Goal: Task Accomplishment & Management: Manage account settings

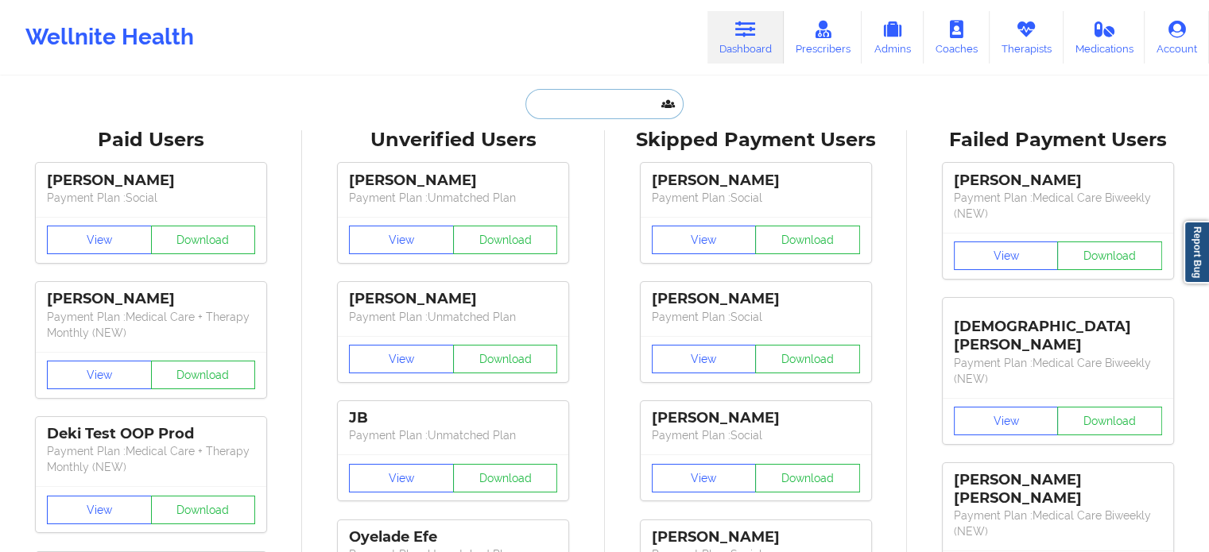
click at [599, 96] on input "text" at bounding box center [603, 104] width 157 height 30
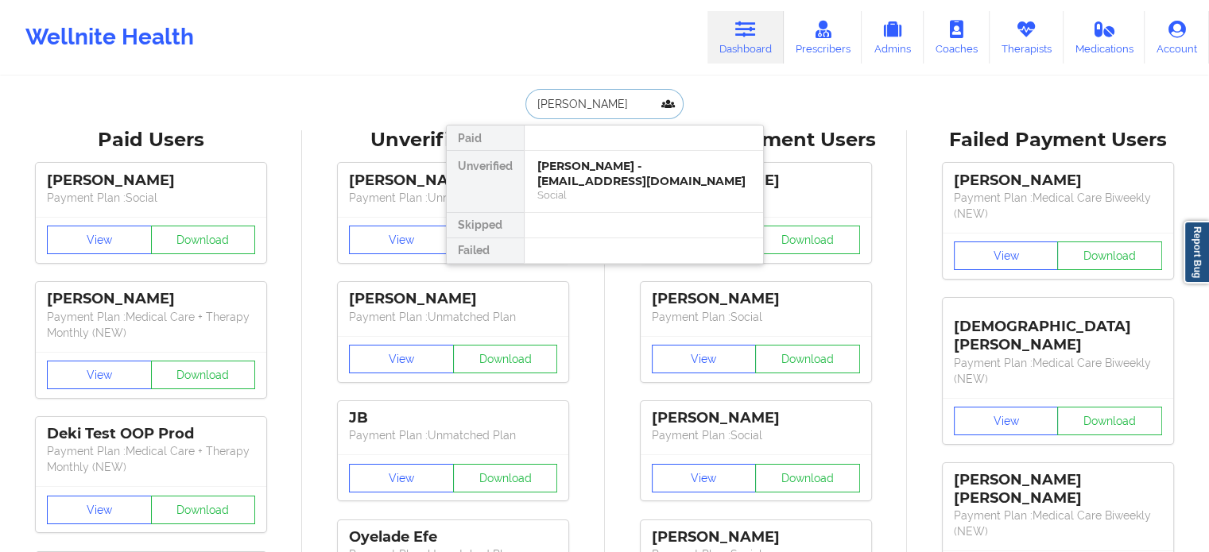
type input "[PERSON_NAME]"
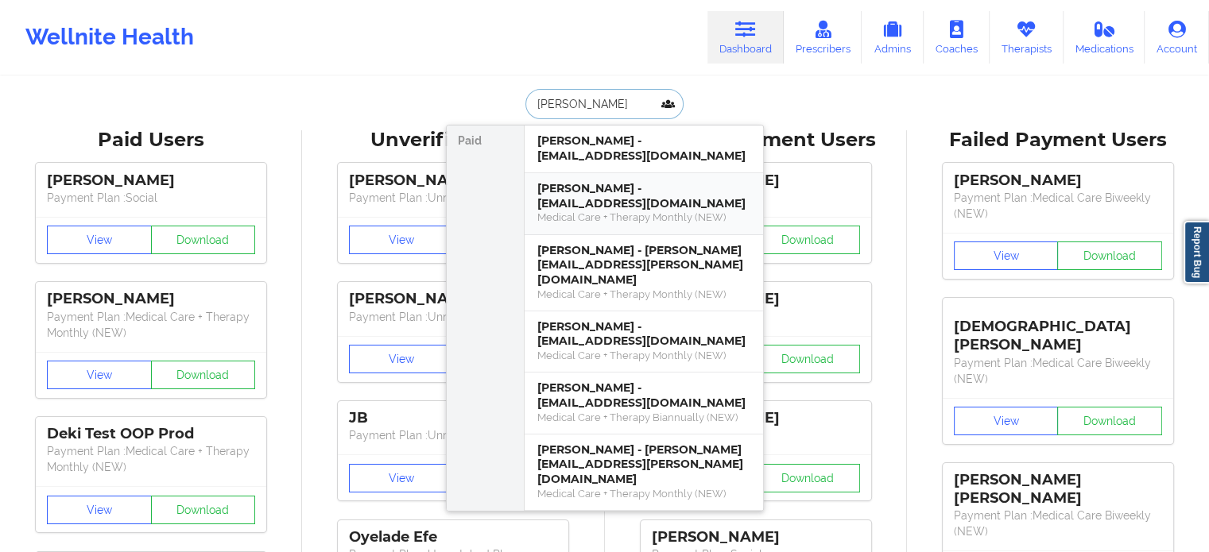
click at [583, 211] on div "Medical Care + Therapy Monthly (NEW)" at bounding box center [643, 218] width 213 height 14
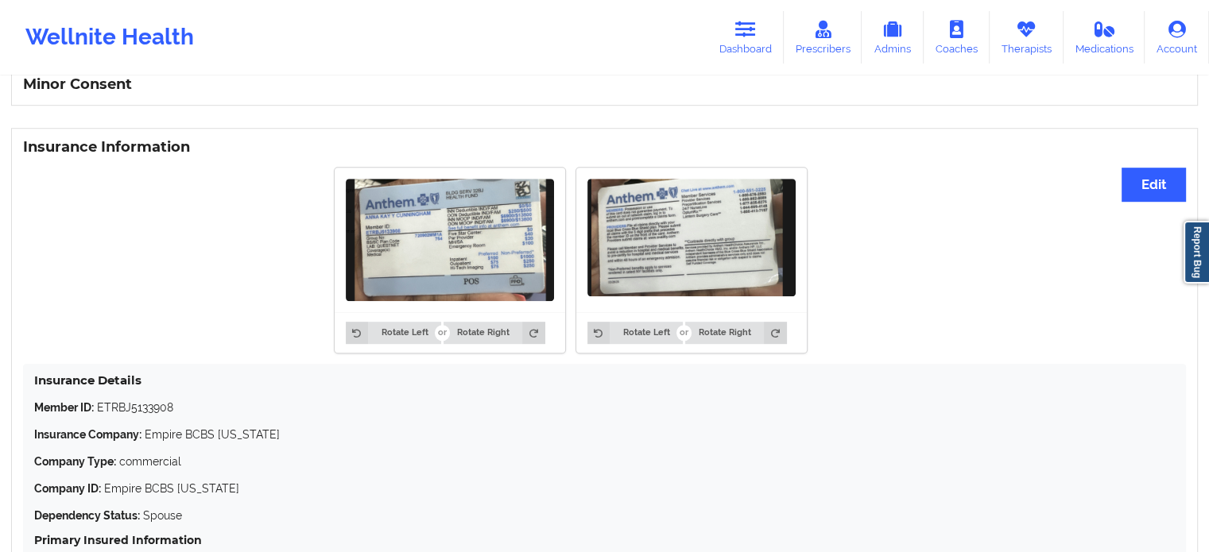
scroll to position [954, 0]
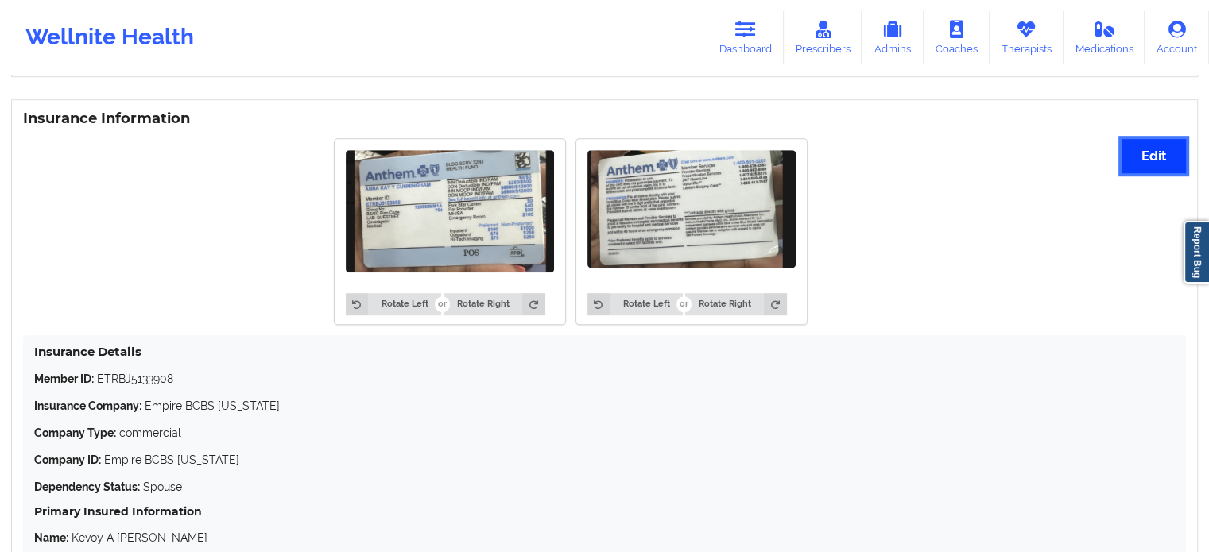
click at [1130, 155] on button "Edit" at bounding box center [1154, 156] width 64 height 34
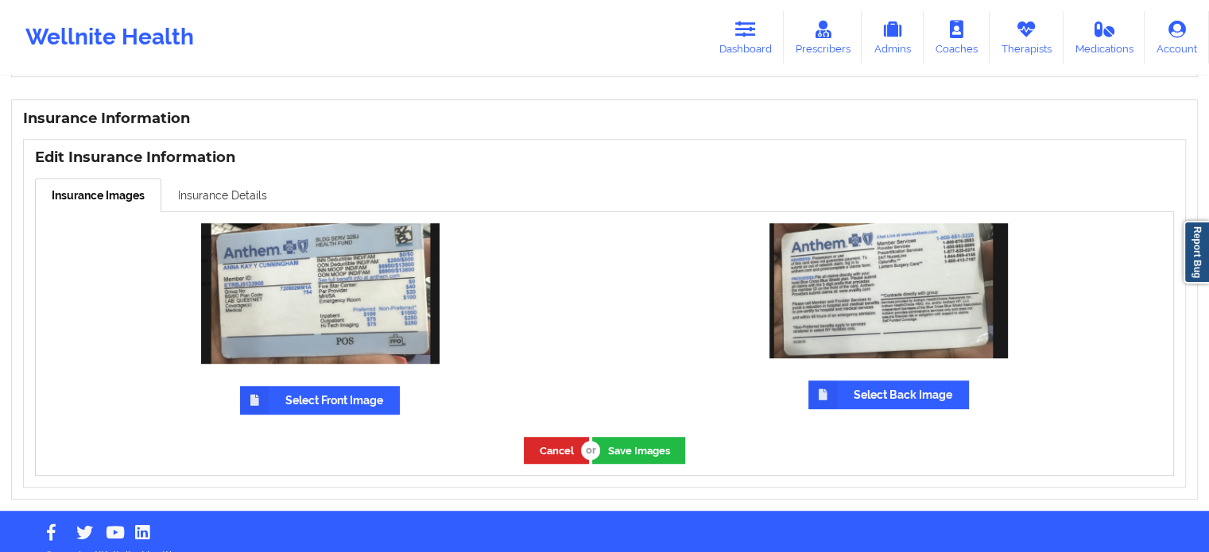
click at [219, 184] on link "Insurance Details" at bounding box center [222, 194] width 122 height 33
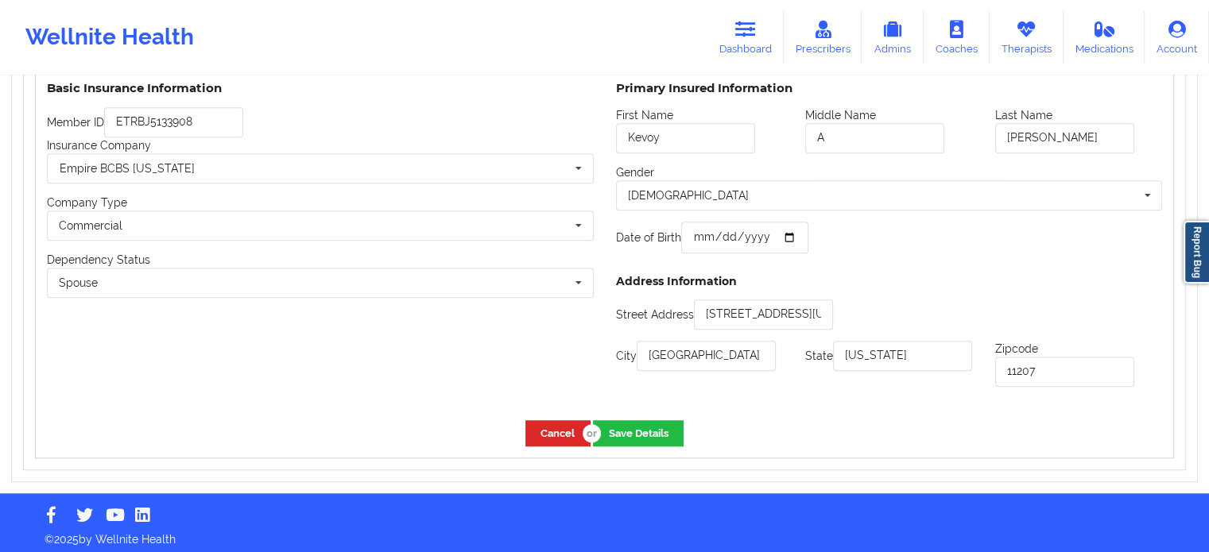
scroll to position [1097, 0]
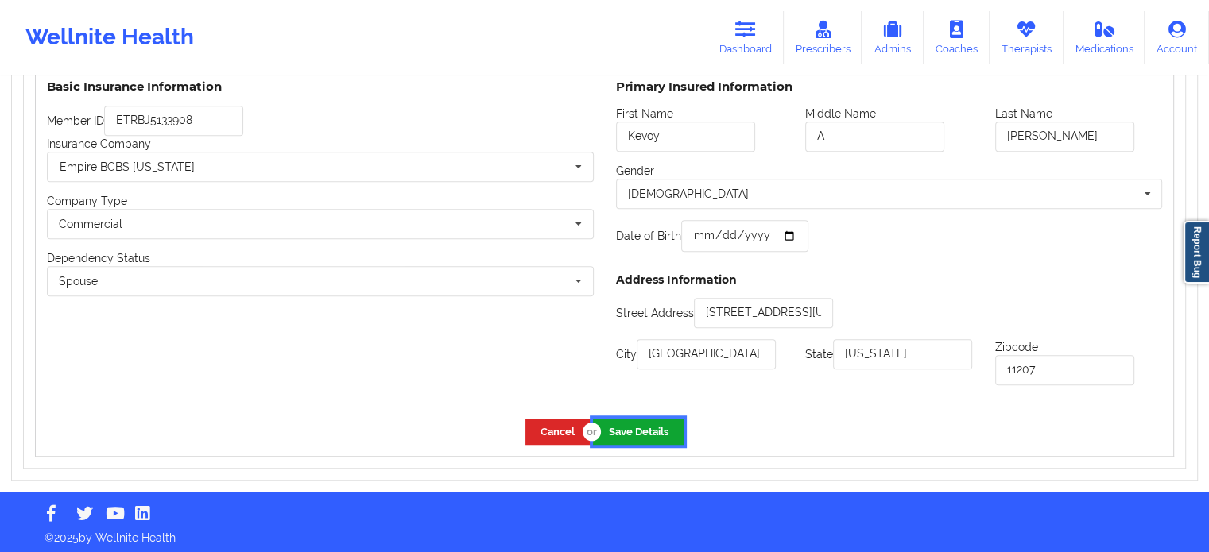
click at [636, 429] on button "Save Details" at bounding box center [638, 432] width 91 height 26
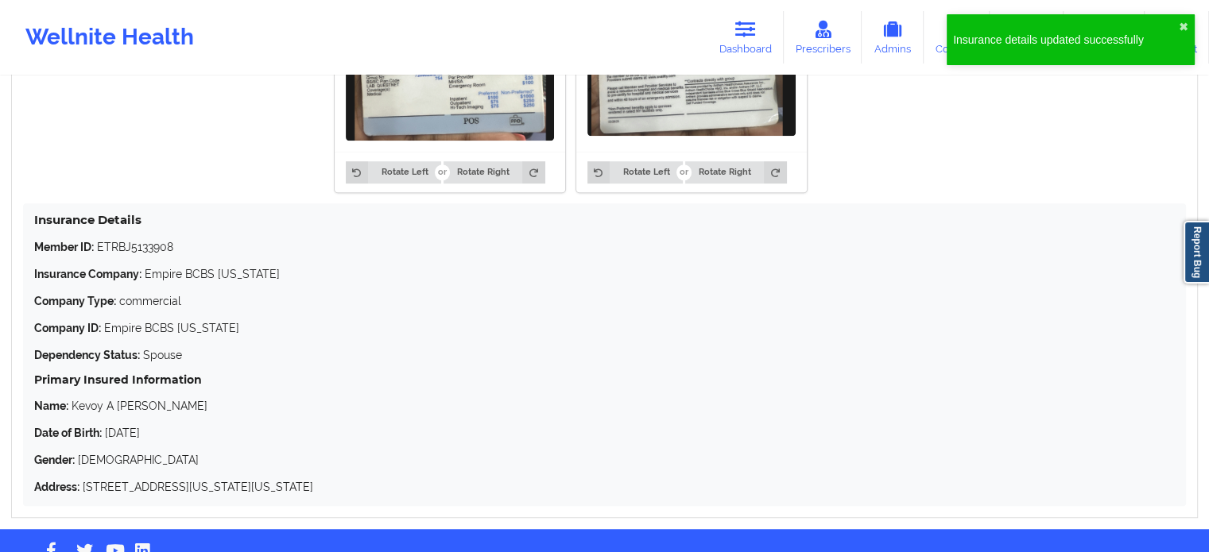
scroll to position [1017, 0]
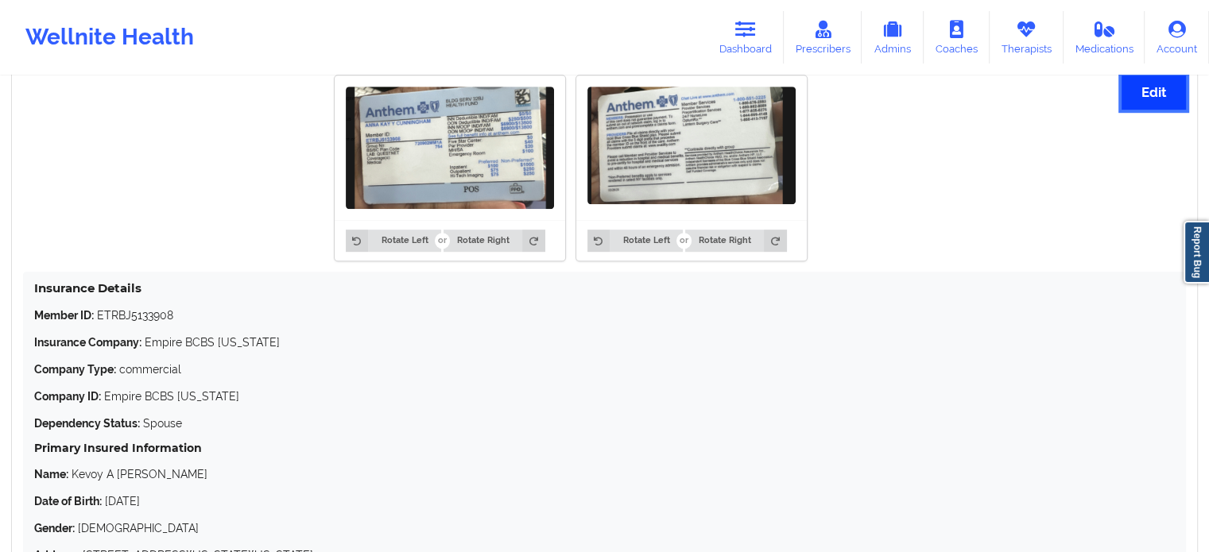
click at [1145, 97] on button "Edit" at bounding box center [1154, 93] width 64 height 34
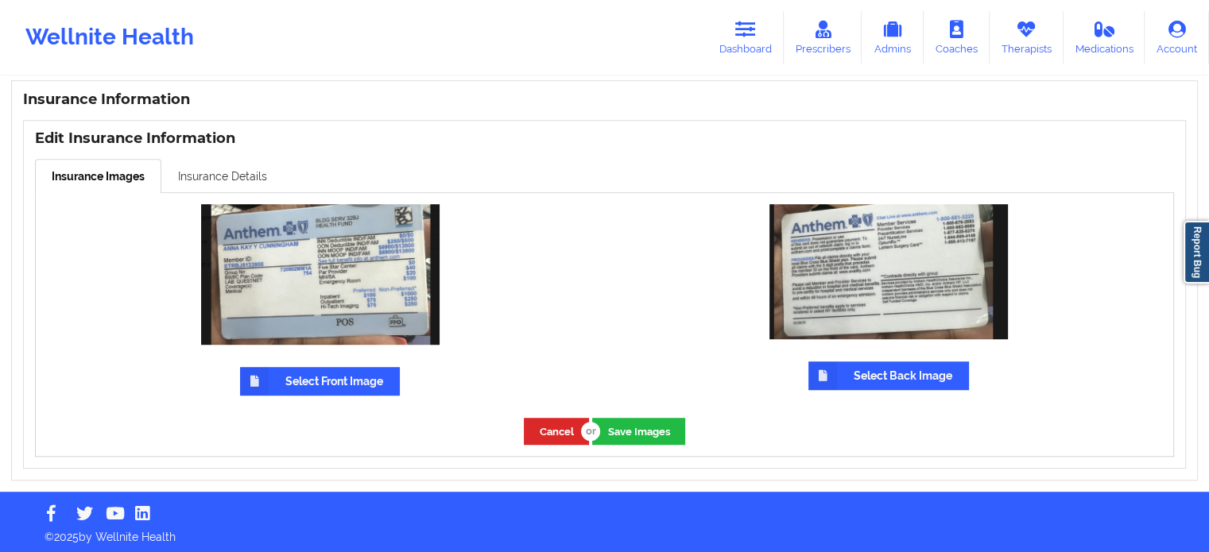
click at [244, 168] on link "Insurance Details" at bounding box center [222, 175] width 122 height 33
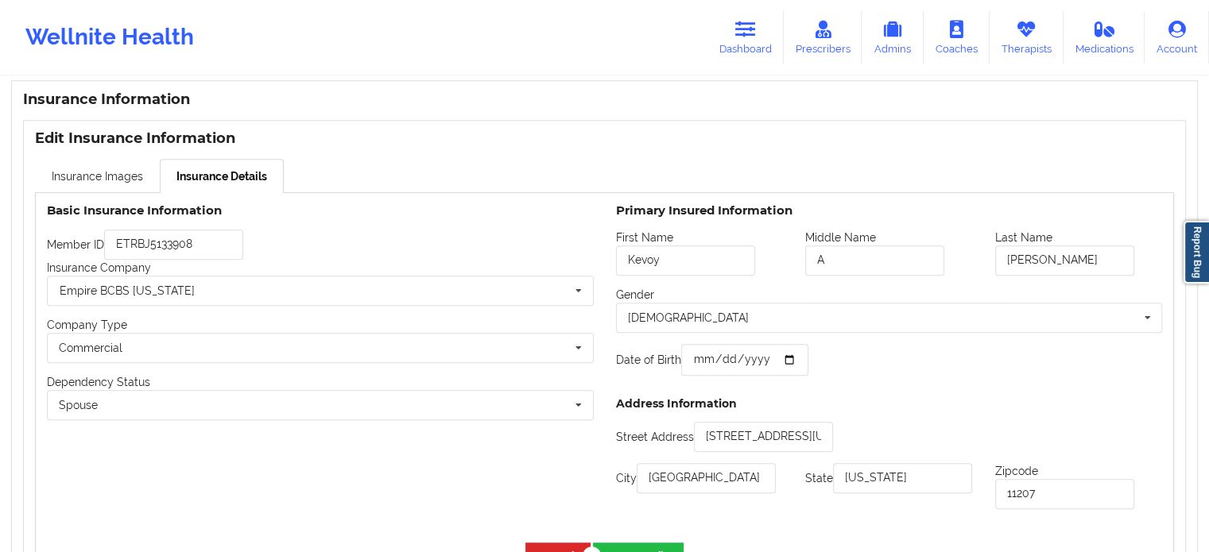
scroll to position [1017, 0]
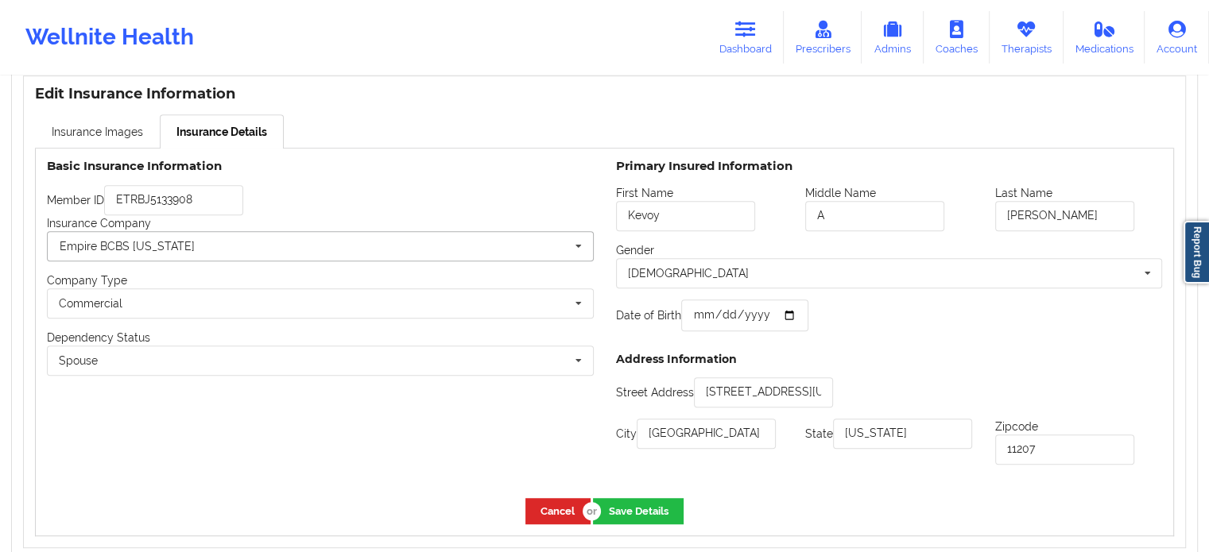
click at [282, 240] on input "text" at bounding box center [320, 246] width 545 height 29
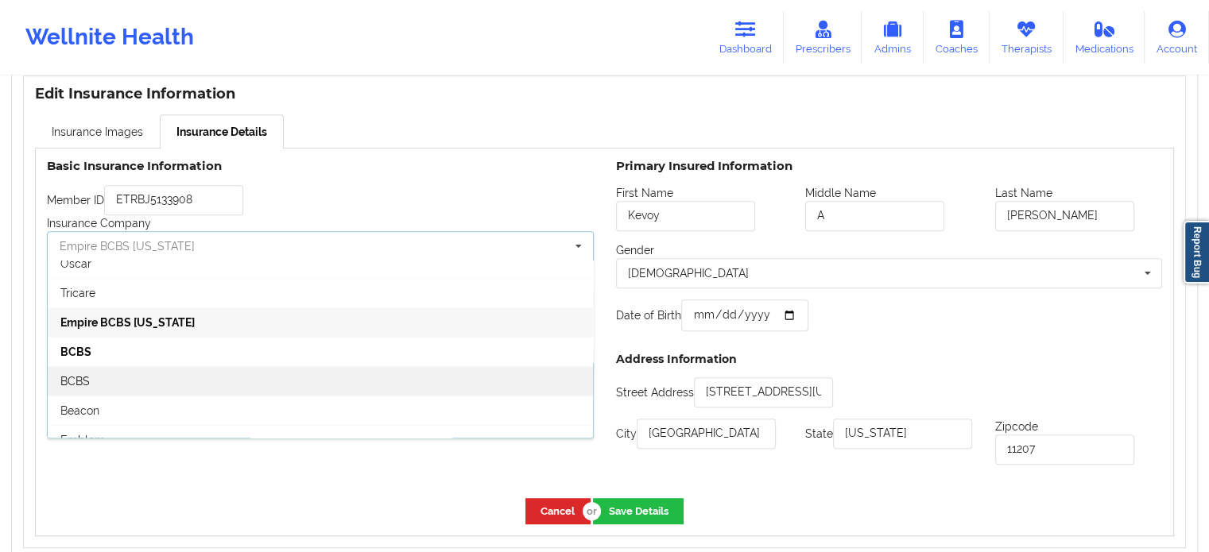
scroll to position [159, 0]
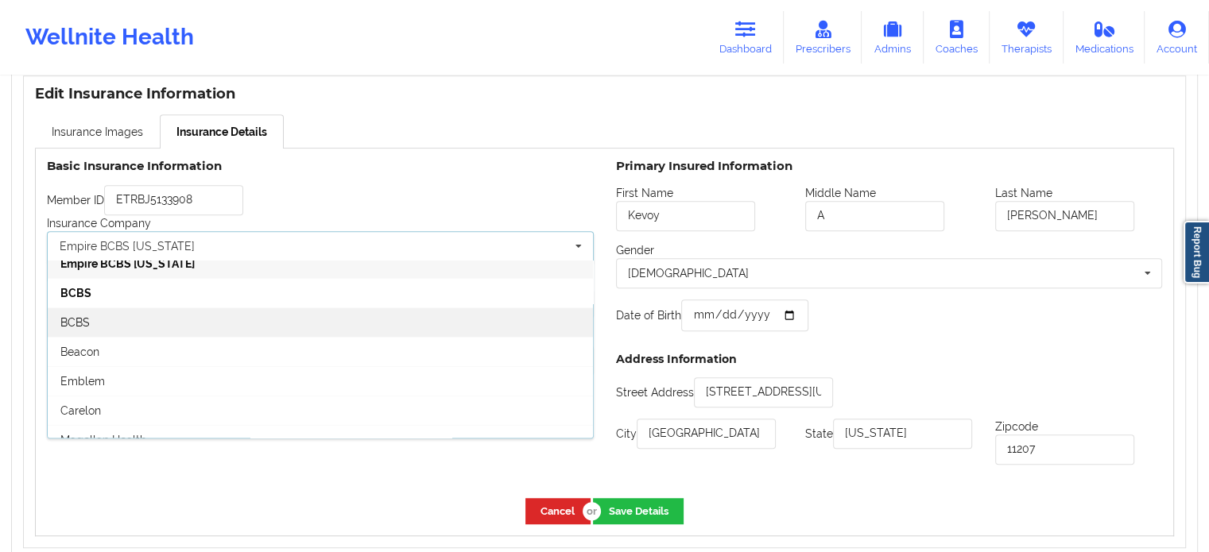
click at [149, 325] on div "BCBS" at bounding box center [320, 322] width 545 height 29
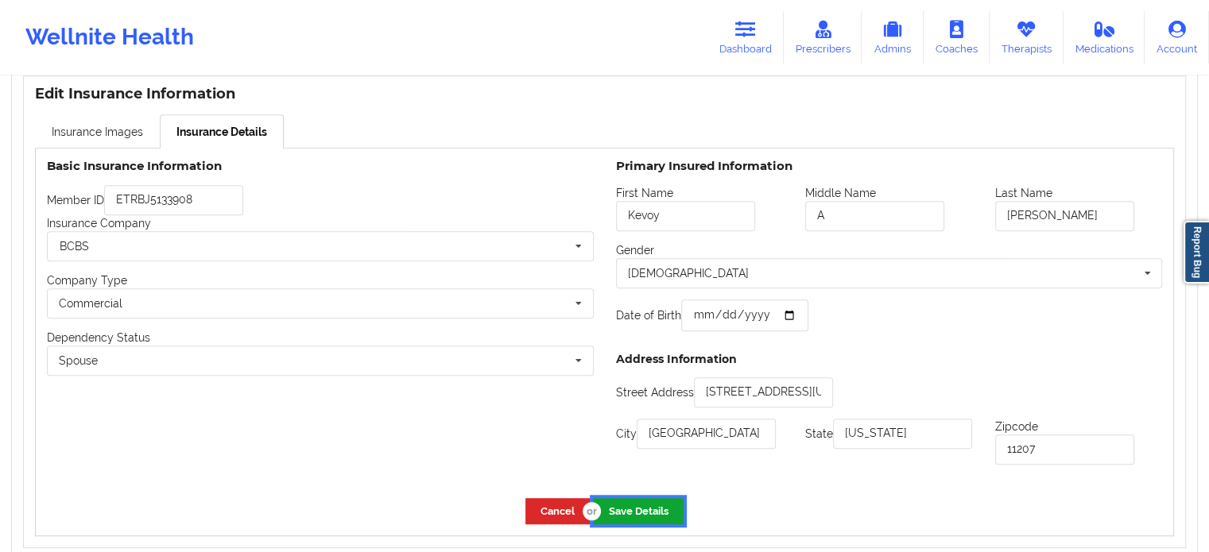
click at [619, 502] on button "Save Details" at bounding box center [638, 511] width 91 height 26
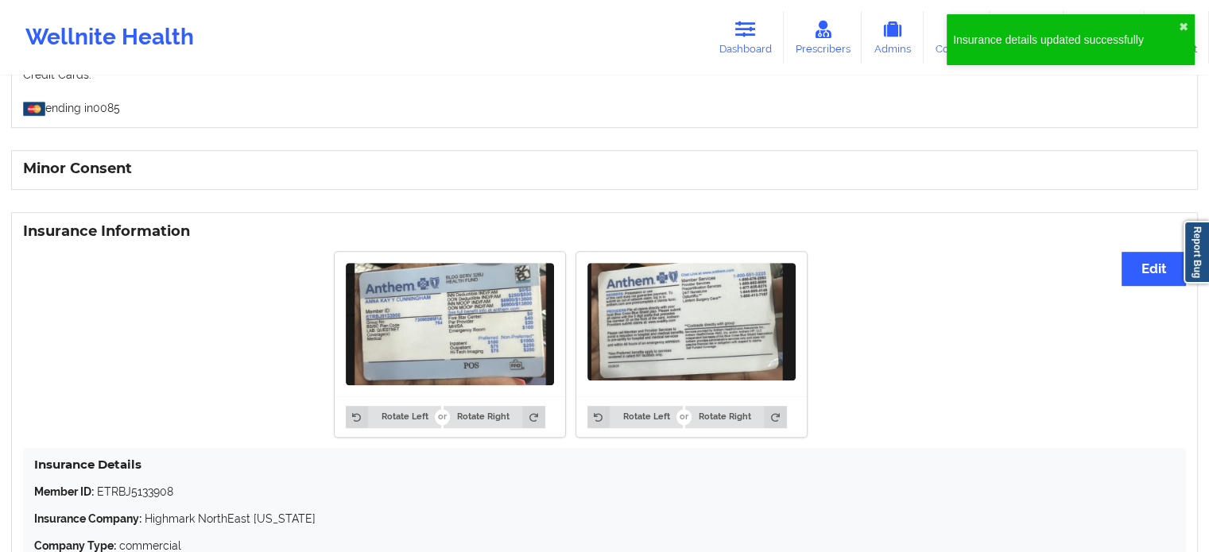
scroll to position [807, 0]
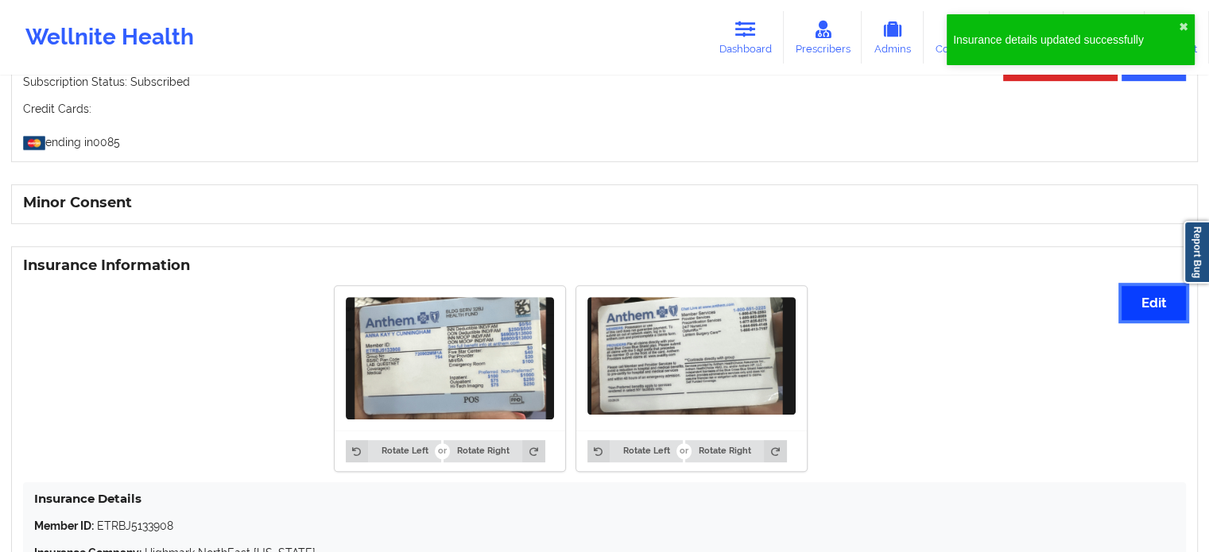
click at [1144, 295] on button "Edit" at bounding box center [1154, 303] width 64 height 34
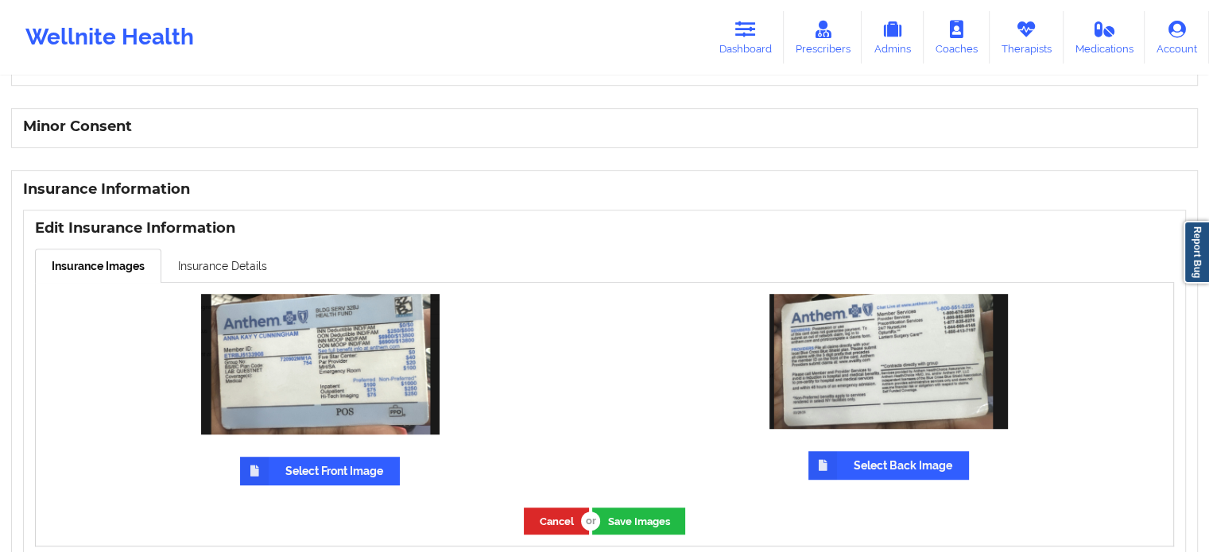
scroll to position [966, 0]
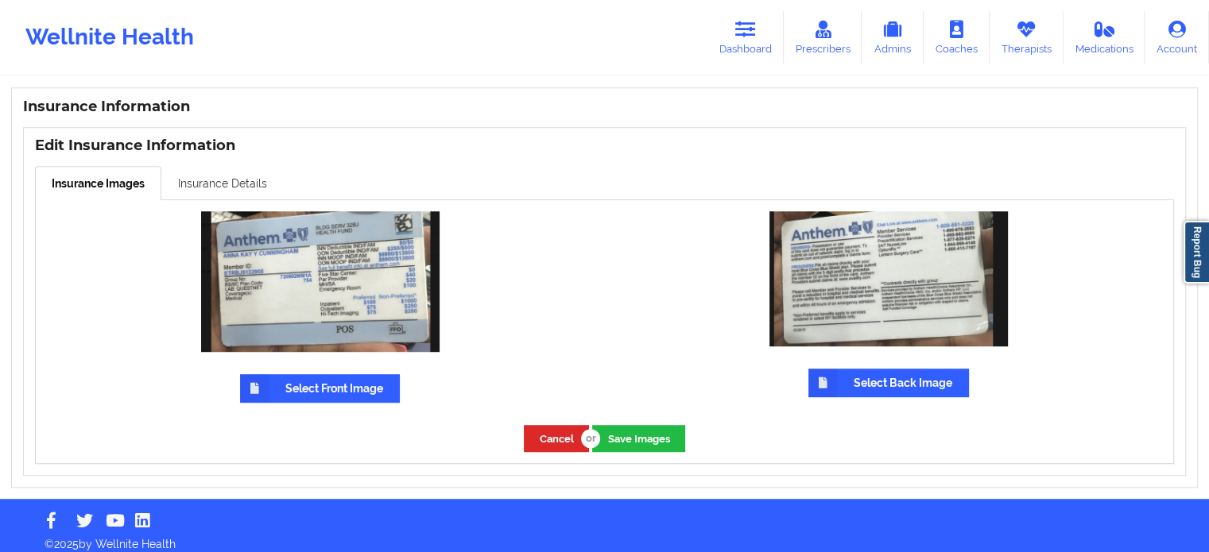
click at [210, 181] on link "Insurance Details" at bounding box center [222, 182] width 122 height 33
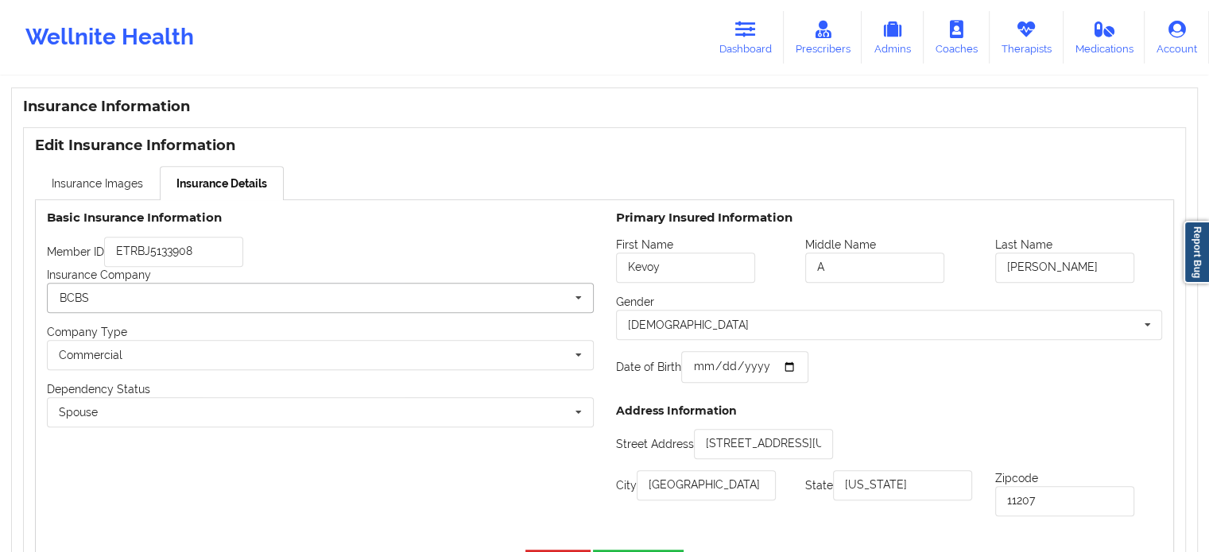
click at [466, 293] on input "text" at bounding box center [320, 298] width 545 height 29
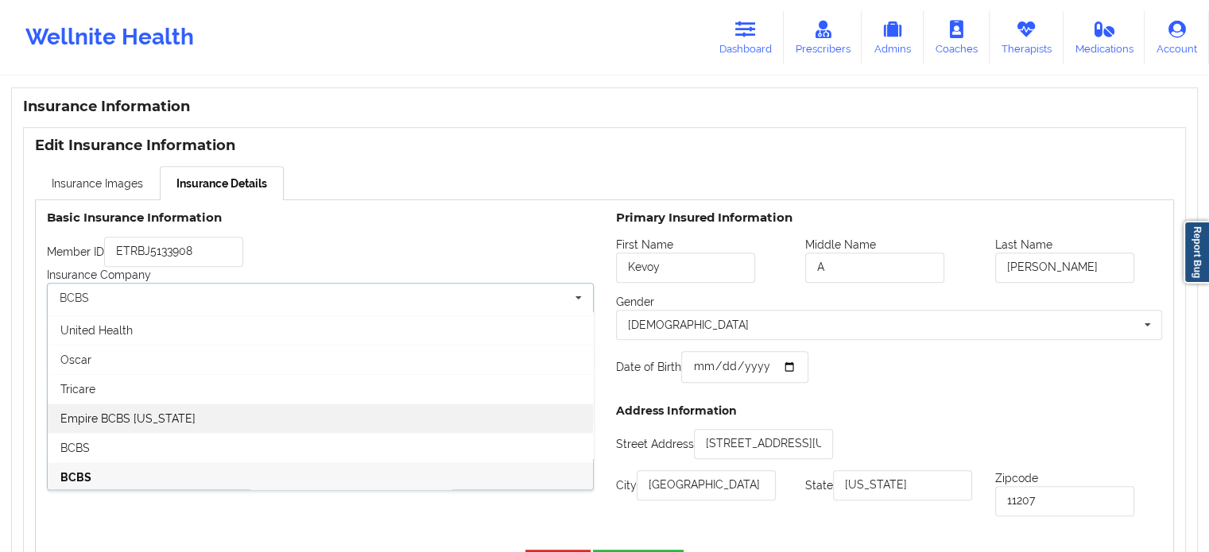
click at [130, 413] on span "Empire BCBS [US_STATE]" at bounding box center [127, 419] width 135 height 13
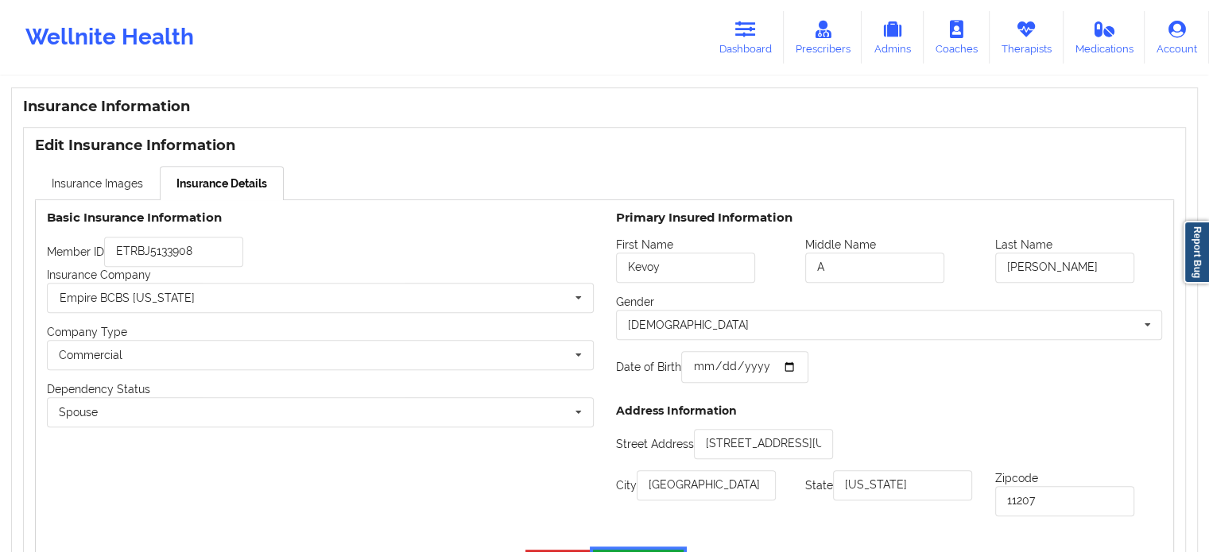
click at [622, 550] on button "Save Details" at bounding box center [638, 563] width 91 height 26
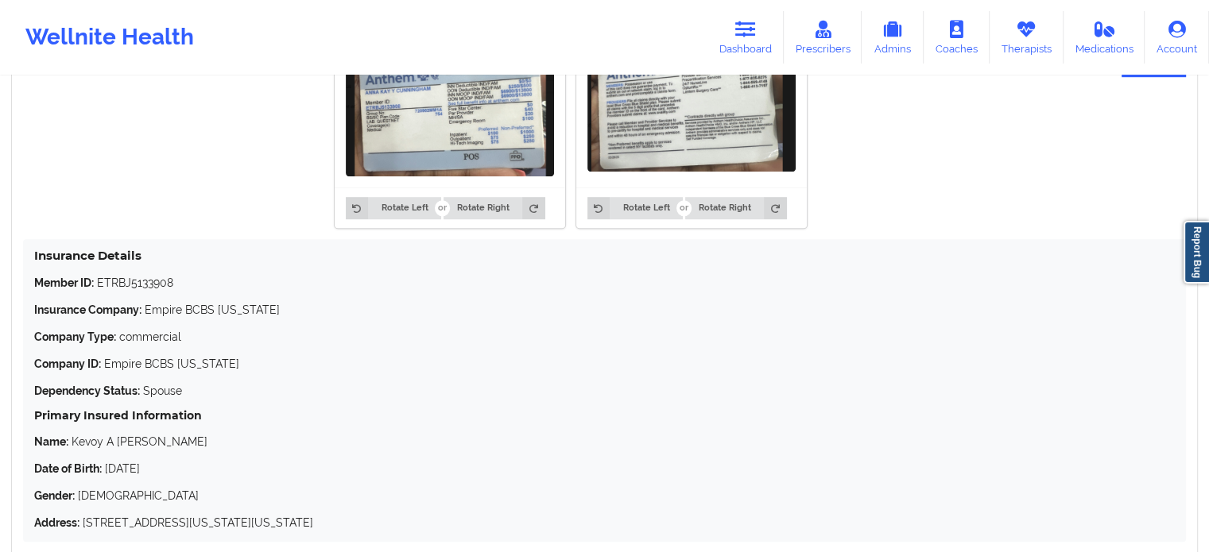
scroll to position [1125, 0]
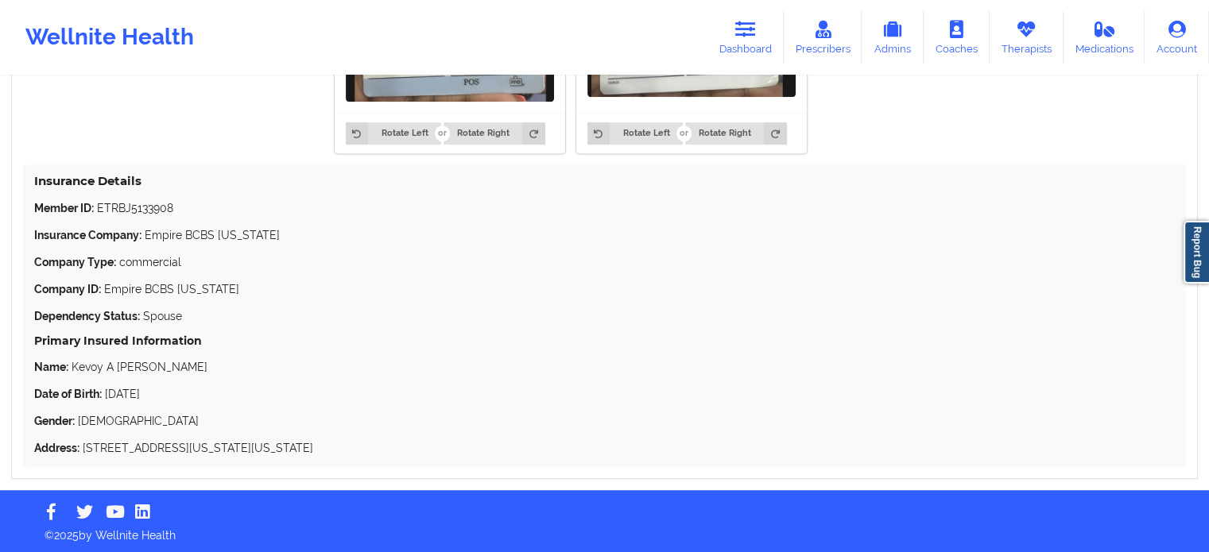
click at [998, 110] on div "Rotate Left Rotate Right Rotate Left Rotate Right" at bounding box center [570, 61] width 1095 height 204
